Goal: Task Accomplishment & Management: Use online tool/utility

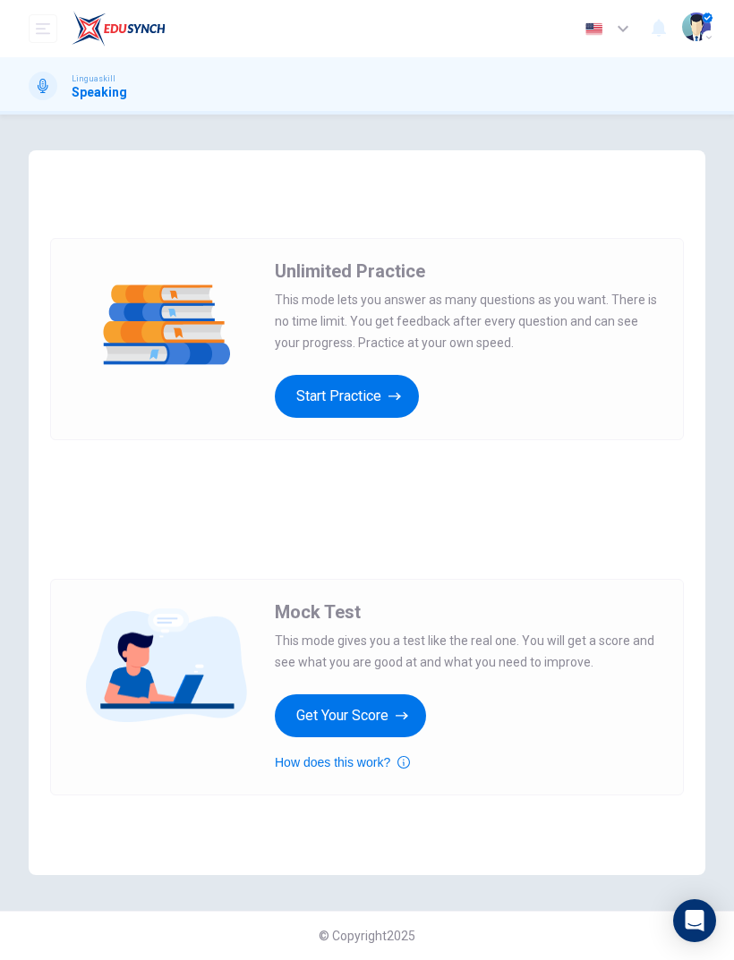
click at [317, 394] on button "Start Practice" at bounding box center [347, 396] width 144 height 43
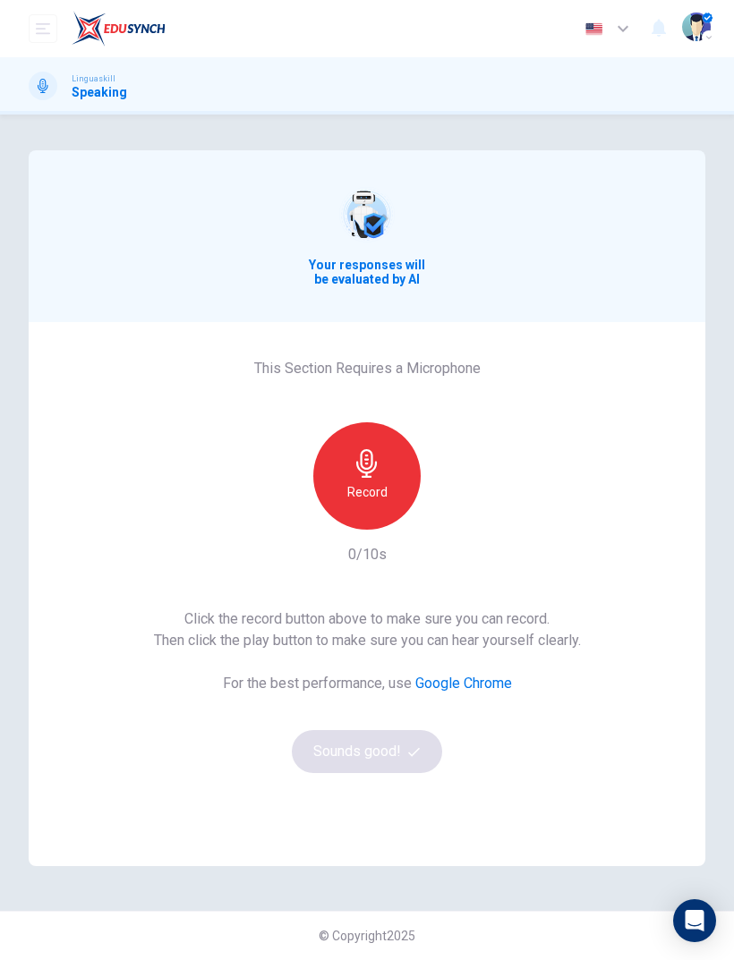
click at [359, 440] on div "Record" at bounding box center [366, 475] width 107 height 107
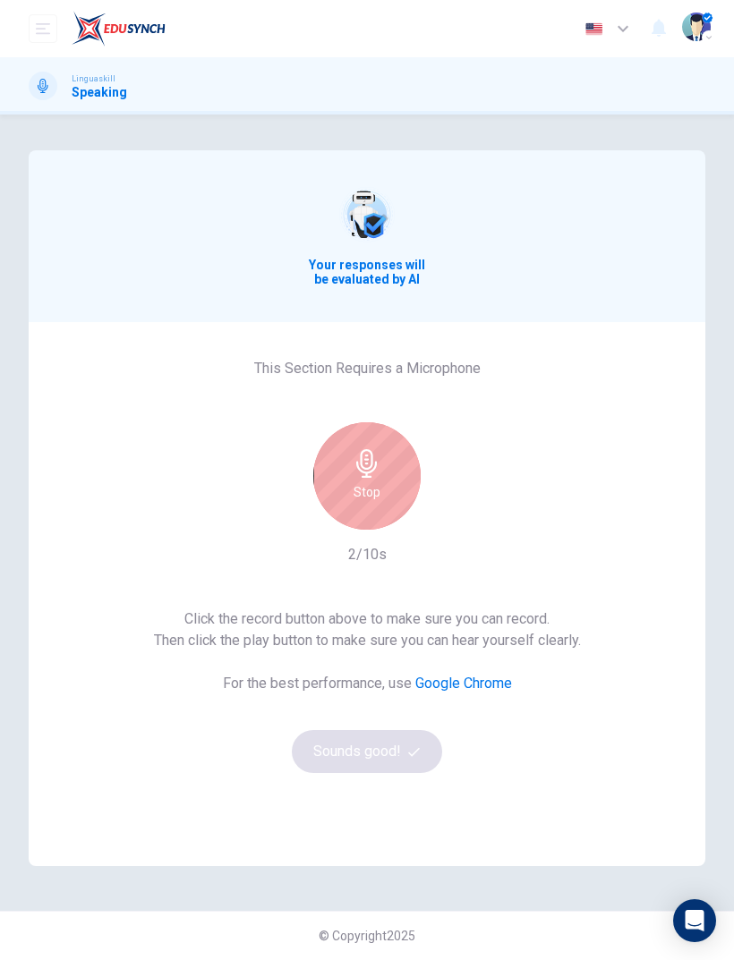
click at [361, 465] on icon "button" at bounding box center [366, 463] width 21 height 29
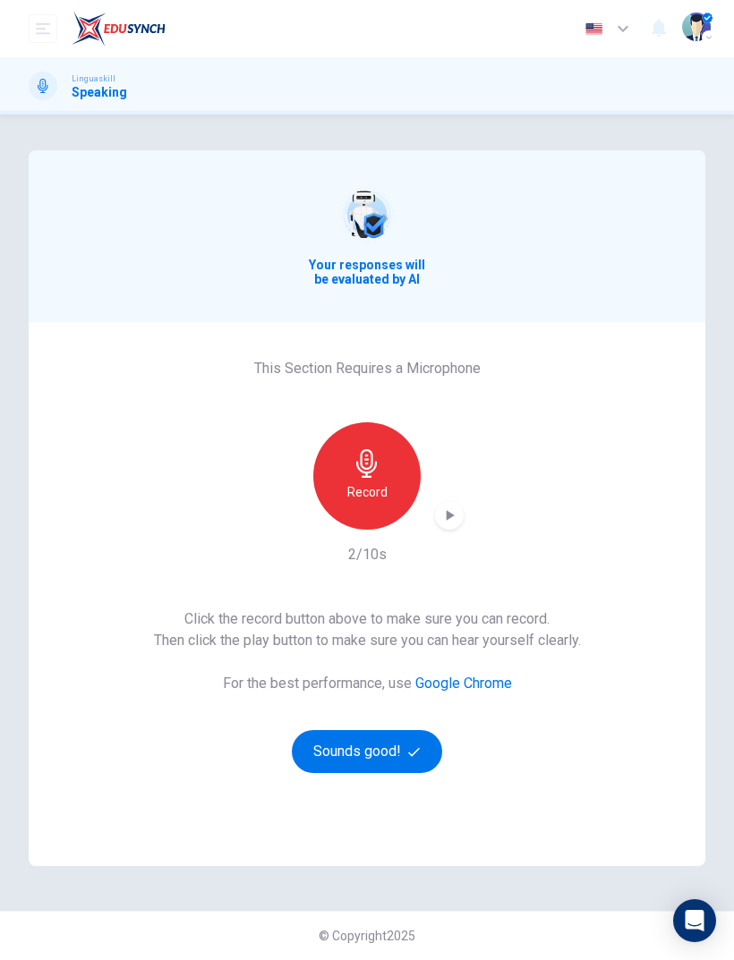
click at [335, 738] on button "Sounds good!" at bounding box center [367, 751] width 150 height 43
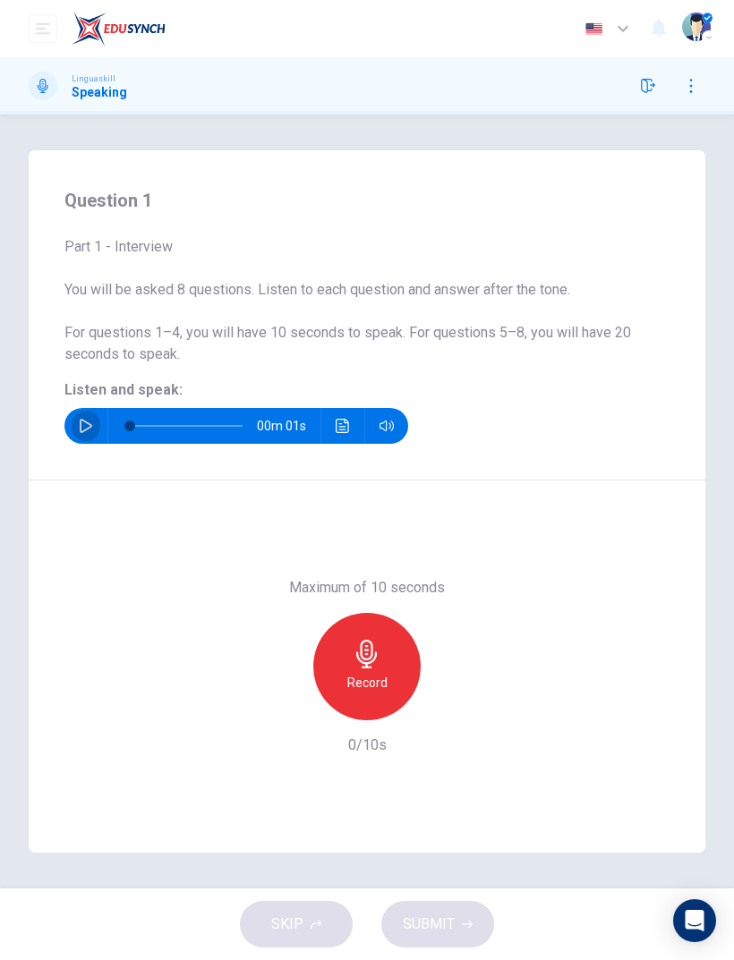
click at [95, 415] on button "button" at bounding box center [86, 426] width 29 height 36
type input "0"
click at [371, 661] on icon "button" at bounding box center [367, 654] width 29 height 29
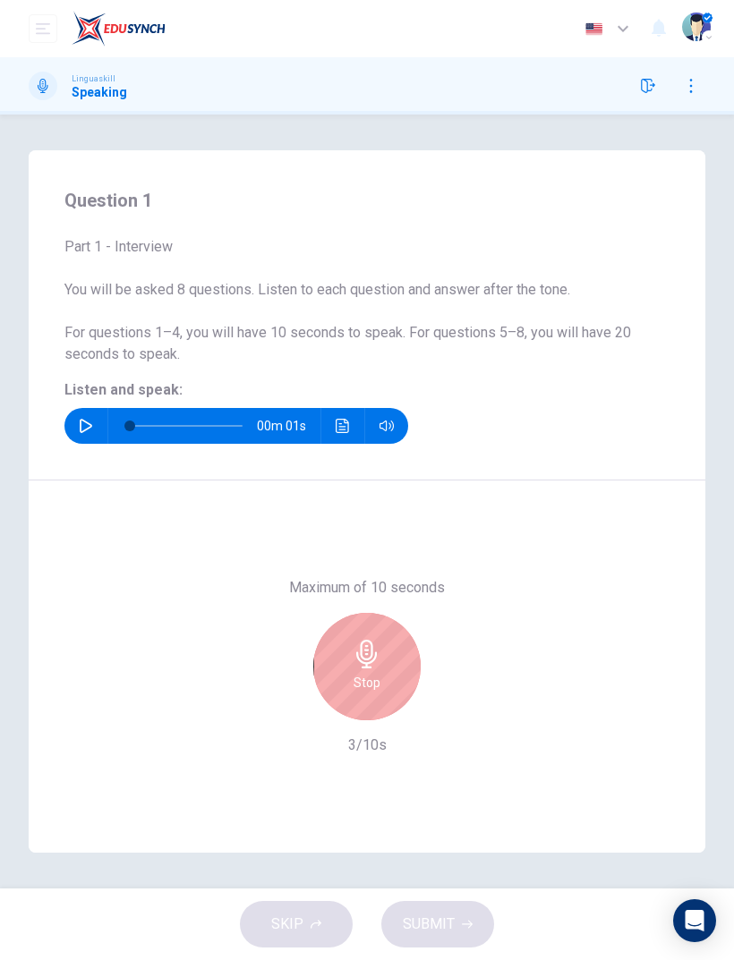
click at [382, 670] on div "Stop" at bounding box center [366, 666] width 107 height 107
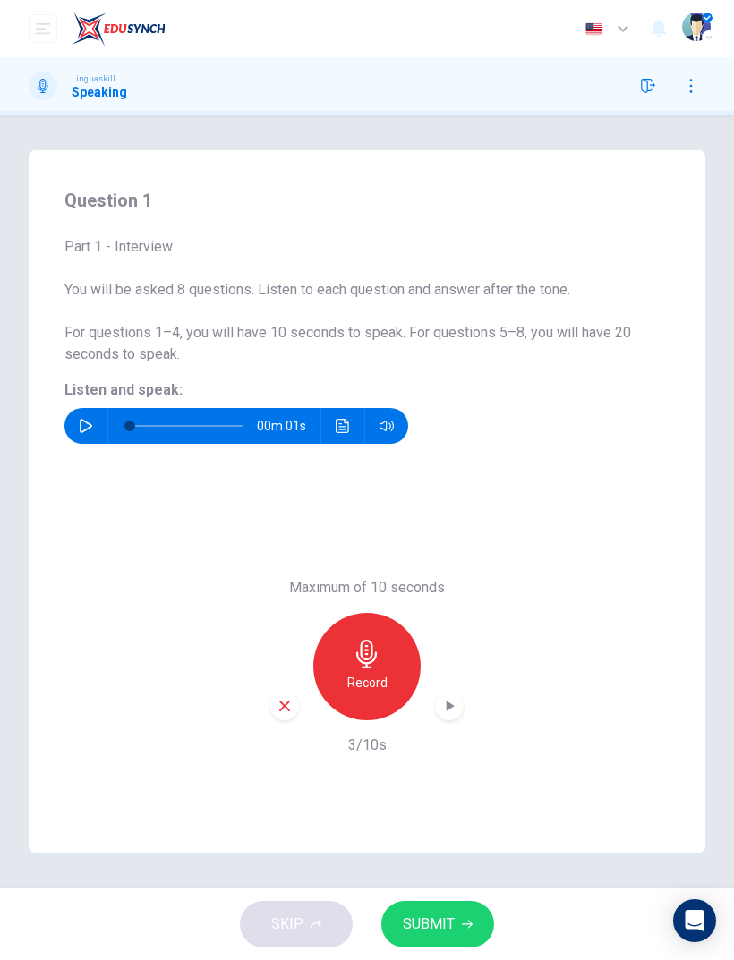
click at [455, 916] on button "SUBMIT" at bounding box center [437, 924] width 113 height 47
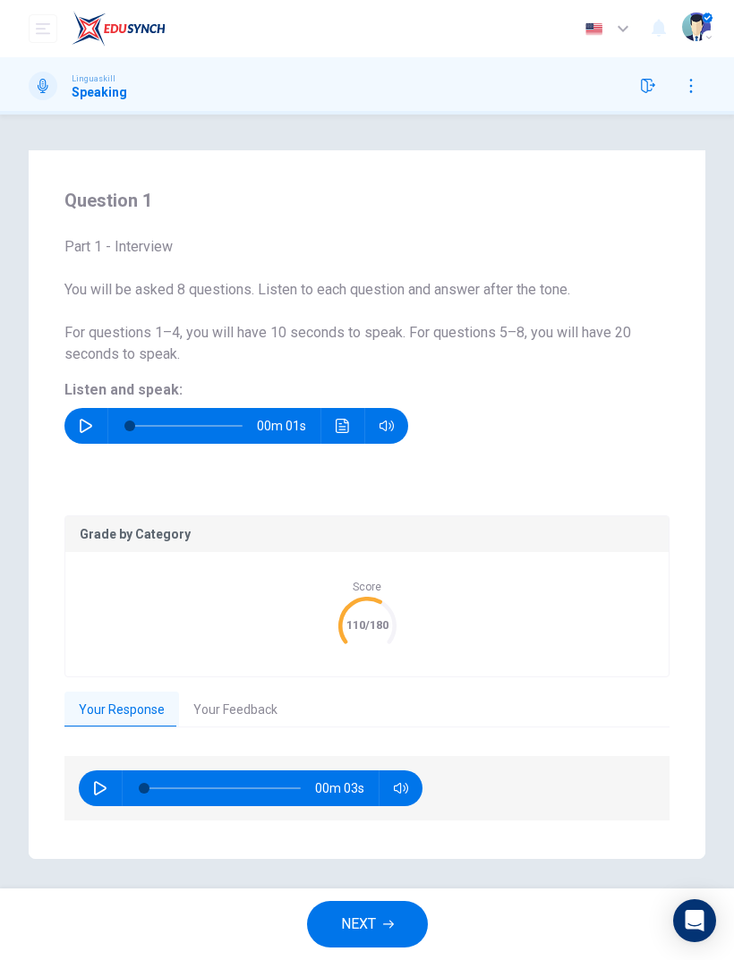
click at [251, 706] on button "Your Feedback" at bounding box center [235, 711] width 113 height 38
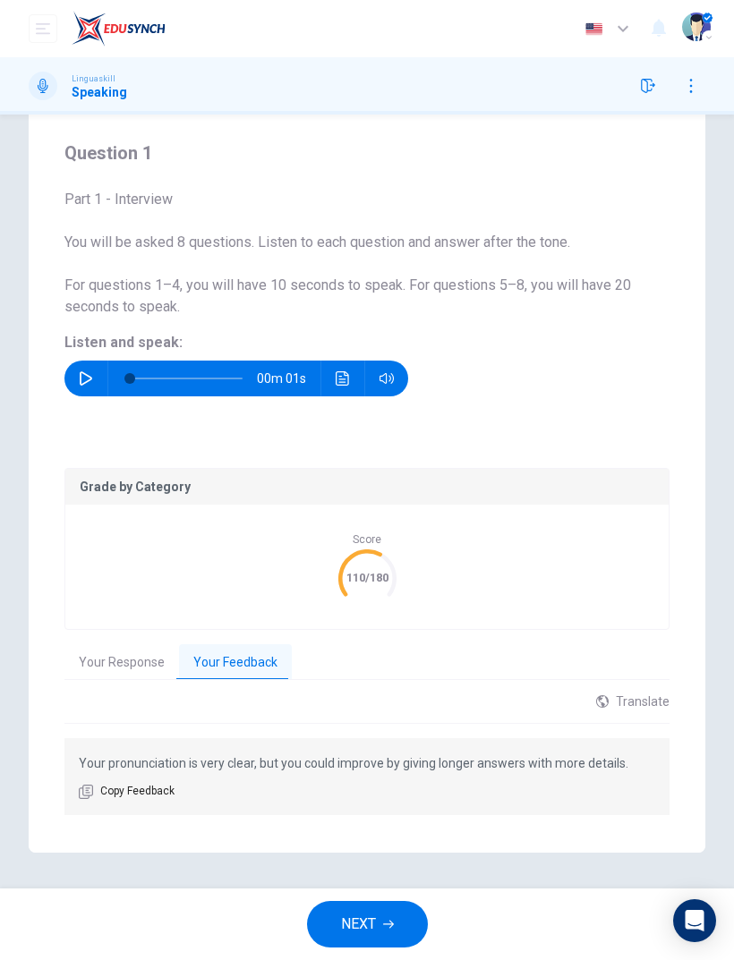
scroll to position [47, 0]
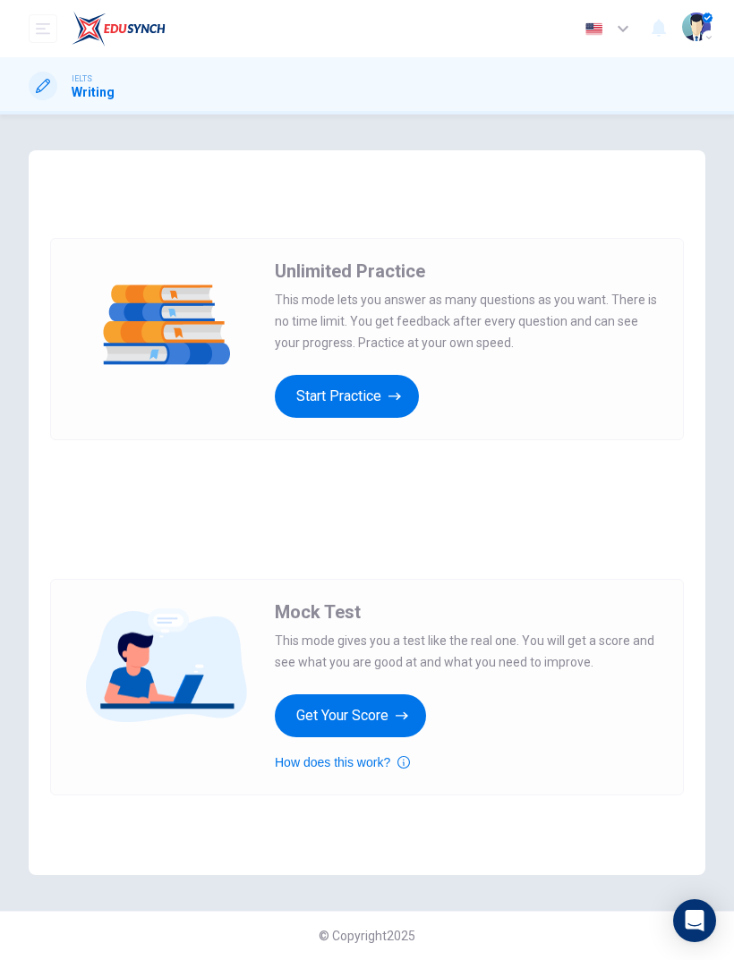
click at [390, 393] on icon "button" at bounding box center [394, 397] width 13 height 18
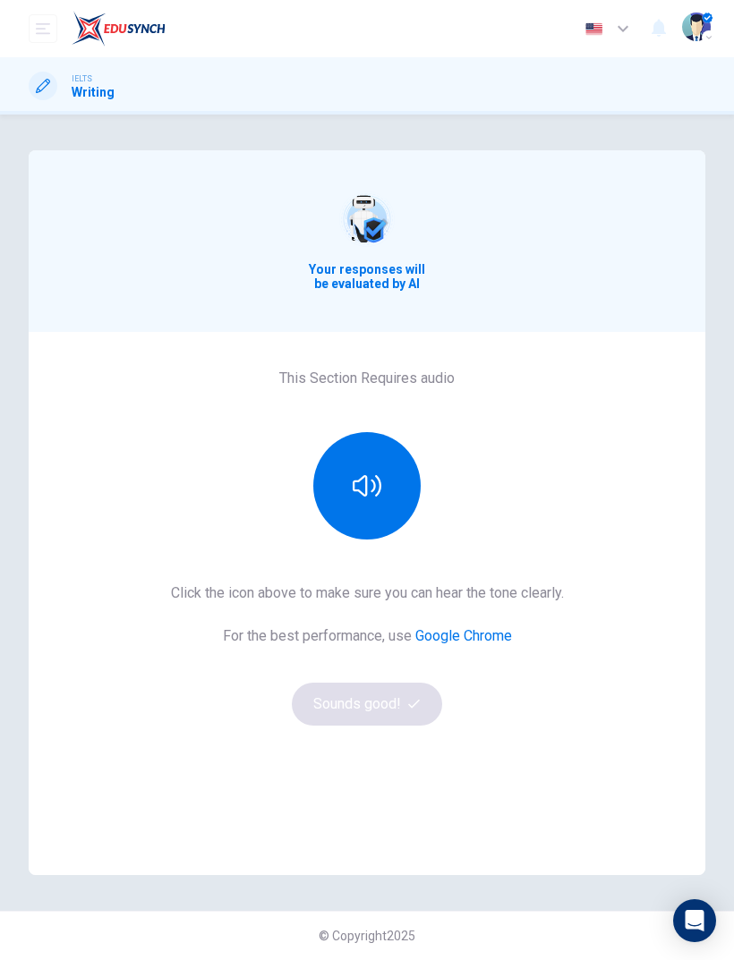
click at [372, 482] on icon "button" at bounding box center [367, 486] width 29 height 29
click at [412, 700] on icon "button" at bounding box center [414, 704] width 12 height 12
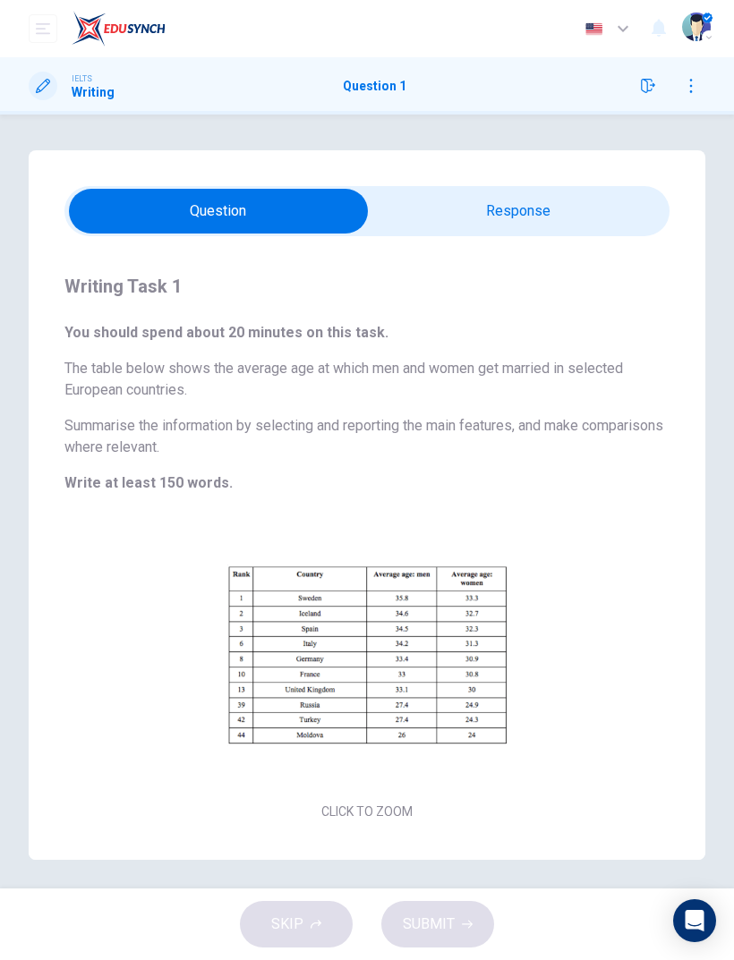
click at [353, 661] on button "Click to Zoom" at bounding box center [367, 670] width 156 height 43
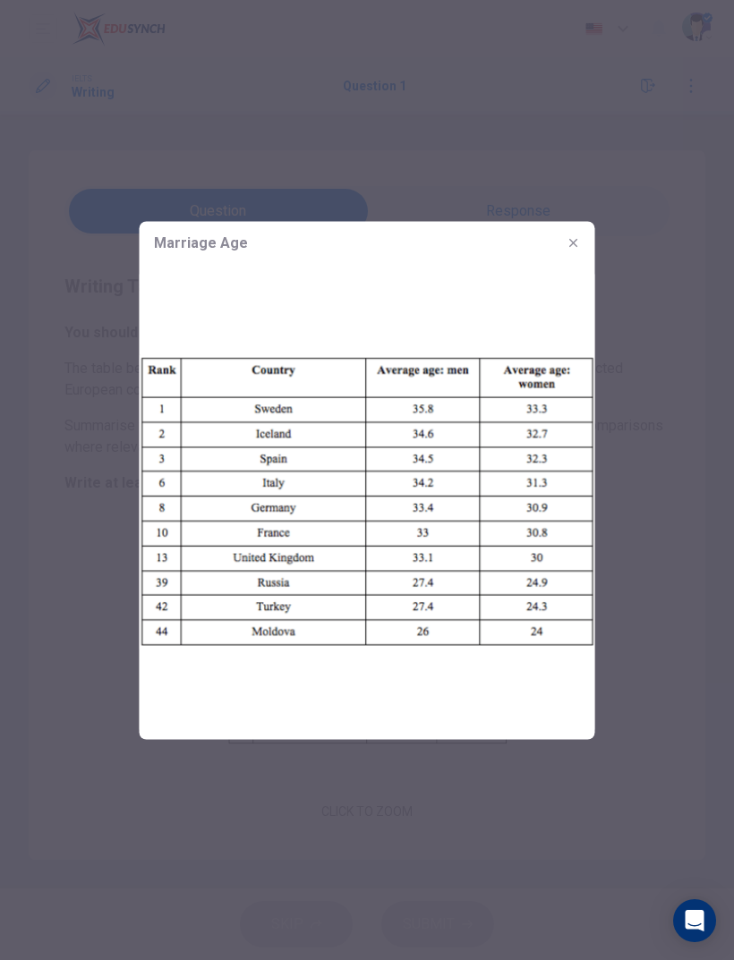
click at [573, 243] on icon "button" at bounding box center [573, 242] width 8 height 8
